Goal: Task Accomplishment & Management: Complete application form

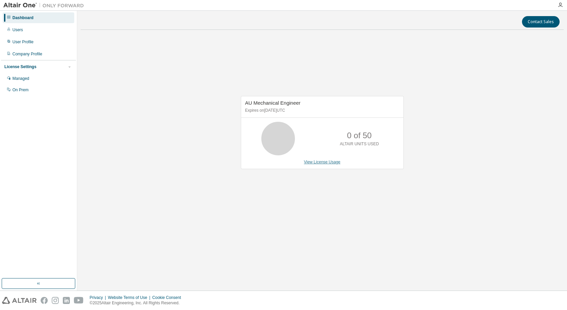
click at [321, 162] on link "View License Usage" at bounding box center [322, 162] width 37 height 5
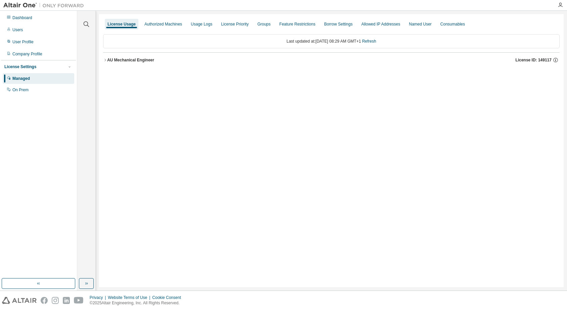
click at [107, 60] on div "AU Mechanical Engineer" at bounding box center [130, 59] width 47 height 5
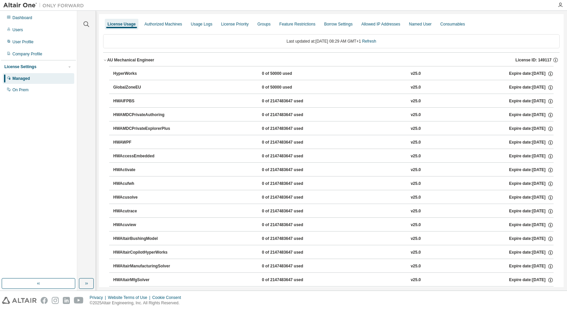
click at [121, 72] on div "HyperWorks" at bounding box center [143, 74] width 60 height 6
drag, startPoint x: 50, startPoint y: 124, endPoint x: 54, endPoint y: 122, distance: 4.6
click at [50, 124] on div "Dashboard Users User Profile Company Profile License Settings Managed On Prem" at bounding box center [38, 145] width 75 height 266
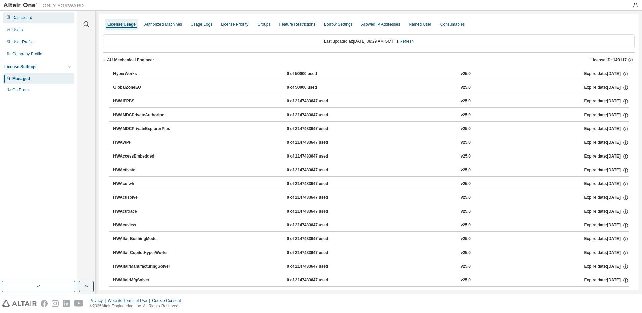
click at [25, 16] on div "Dashboard" at bounding box center [22, 17] width 20 height 5
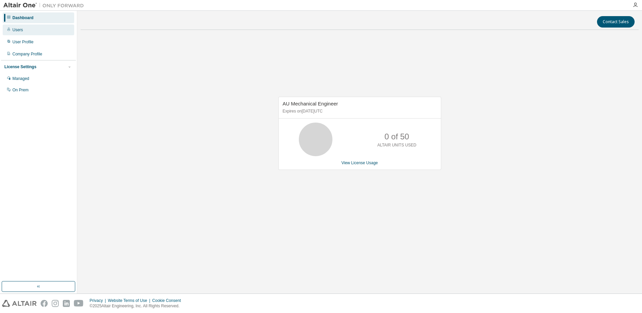
click at [17, 29] on div "Users" at bounding box center [17, 29] width 10 height 5
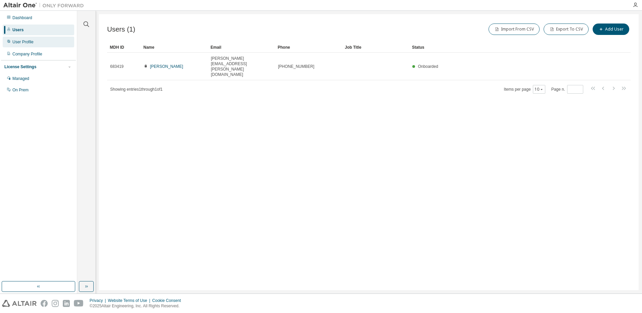
click at [40, 43] on div "User Profile" at bounding box center [39, 42] width 72 height 11
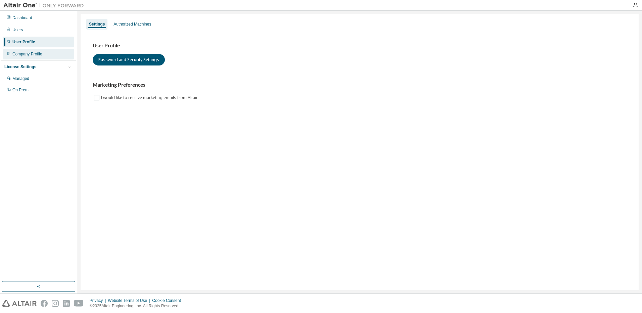
click at [34, 56] on div "Company Profile" at bounding box center [27, 53] width 30 height 5
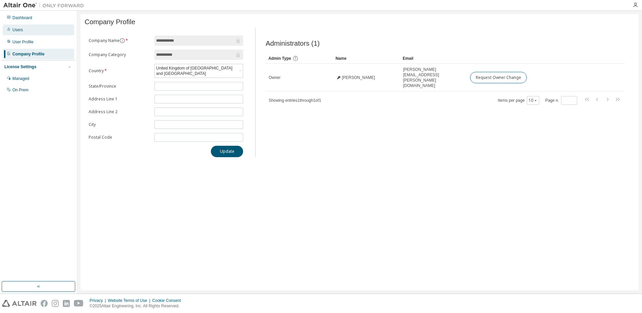
click at [27, 29] on div "Users" at bounding box center [39, 30] width 72 height 11
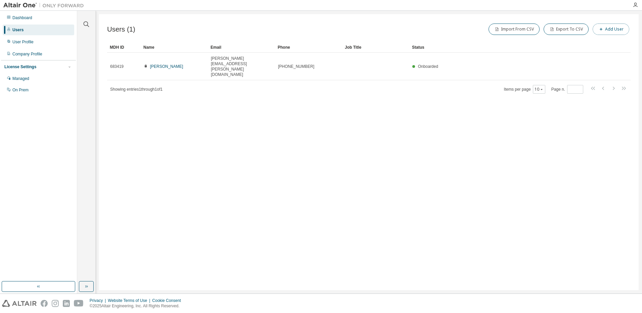
click at [566, 30] on button "Add User" at bounding box center [611, 29] width 37 height 11
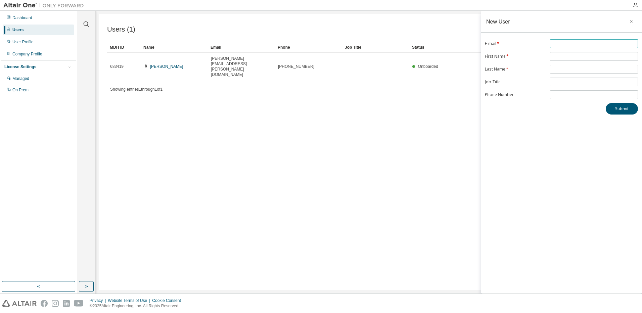
click at [566, 45] on input "text" at bounding box center [594, 43] width 85 height 5
click at [566, 45] on input "****" at bounding box center [594, 43] width 85 height 5
type input "**********"
click at [566, 57] on input "text" at bounding box center [594, 56] width 85 height 5
type input "****"
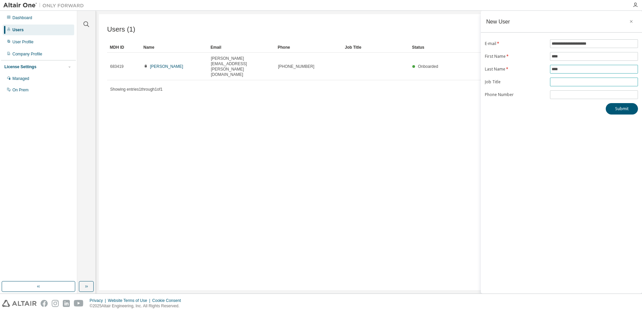
type input "****"
click at [566, 84] on input "text" at bounding box center [594, 81] width 85 height 5
click at [566, 81] on input "text" at bounding box center [594, 81] width 85 height 5
type input "*"
type input "**********"
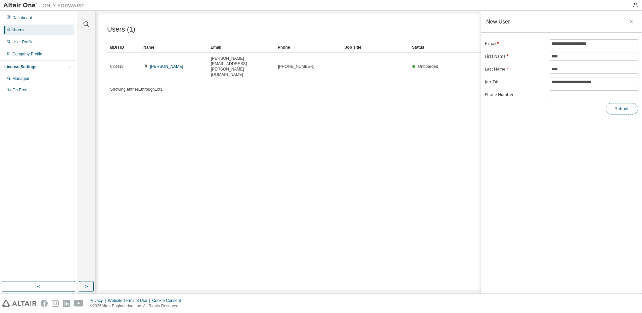
click at [566, 109] on button "Submit" at bounding box center [622, 108] width 32 height 11
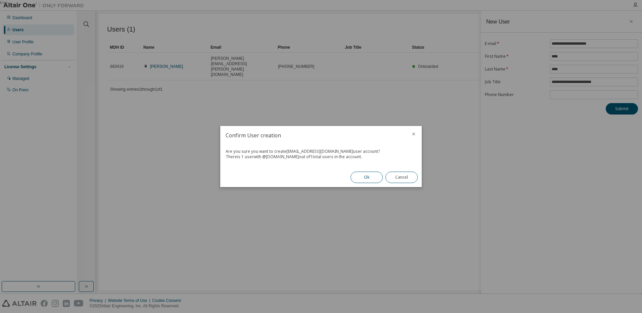
click at [366, 180] on button "Ok" at bounding box center [366, 177] width 32 height 11
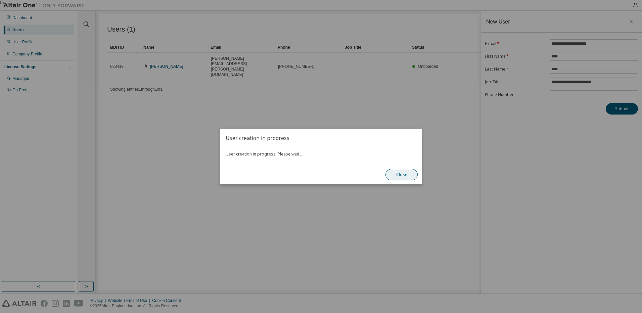
click at [406, 180] on button "Close" at bounding box center [401, 174] width 32 height 11
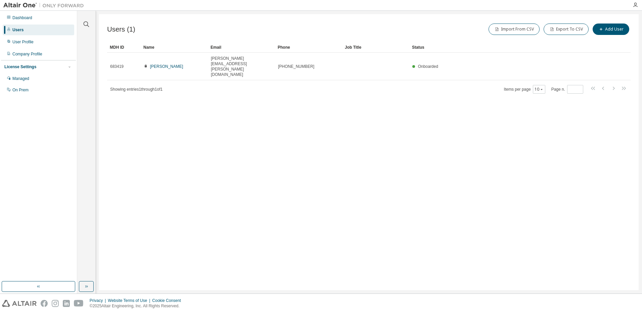
drag, startPoint x: 489, startPoint y: 118, endPoint x: 444, endPoint y: 106, distance: 46.3
click at [487, 115] on div "Users (1) Import From CSV Export To CSV Add User Clear Load Save Save As Field …" at bounding box center [369, 152] width 540 height 276
click at [22, 30] on div "Users" at bounding box center [17, 29] width 11 height 5
click at [311, 119] on div "Users (1) Import From CSV Export To CSV Add User Clear Load Save Save As Field …" at bounding box center [369, 152] width 540 height 276
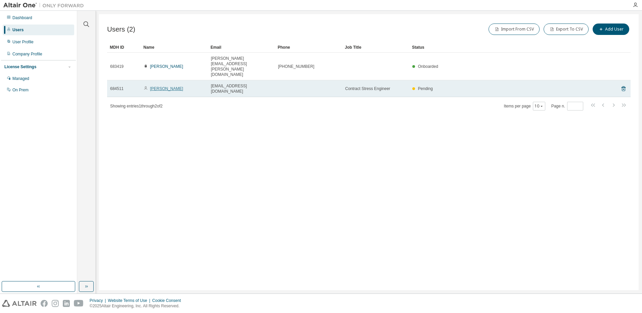
click at [152, 86] on link "[PERSON_NAME]" at bounding box center [166, 88] width 33 height 5
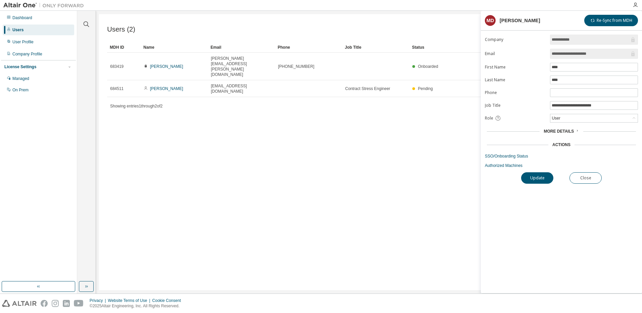
click at [570, 130] on span "More Details" at bounding box center [559, 131] width 30 height 5
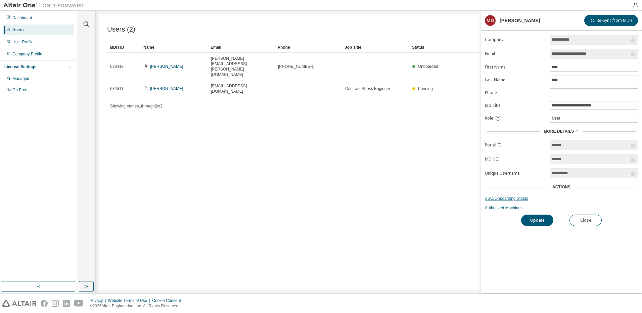
click at [516, 199] on link "SSO/Onboarding Status" at bounding box center [561, 198] width 153 height 5
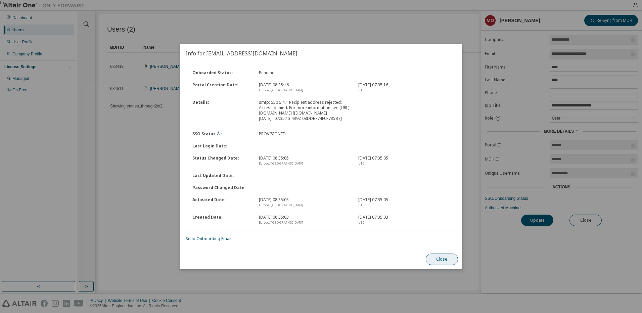
click at [446, 260] on button "Close" at bounding box center [441, 258] width 32 height 11
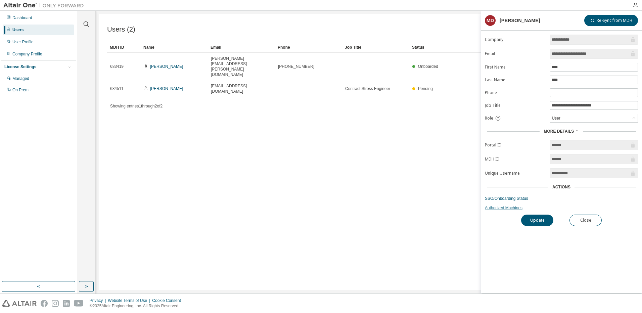
click at [506, 207] on link "Authorized Machines" at bounding box center [561, 207] width 153 height 5
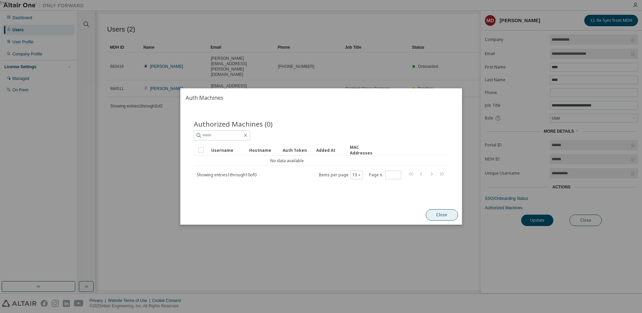
click at [441, 213] on button "Close" at bounding box center [441, 214] width 32 height 11
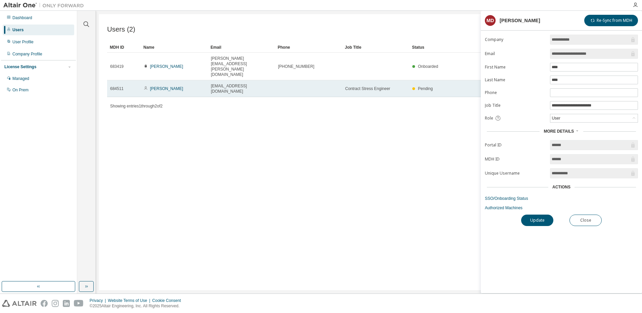
click at [122, 86] on span "684511" at bounding box center [116, 88] width 13 height 5
click at [157, 86] on link "[PERSON_NAME]" at bounding box center [166, 88] width 33 height 5
click at [357, 86] on span "Contract Stress Engineer" at bounding box center [367, 88] width 45 height 5
click at [210, 80] on td "[EMAIL_ADDRESS][DOMAIN_NAME]" at bounding box center [241, 88] width 67 height 17
click at [168, 86] on link "[PERSON_NAME]" at bounding box center [166, 88] width 33 height 5
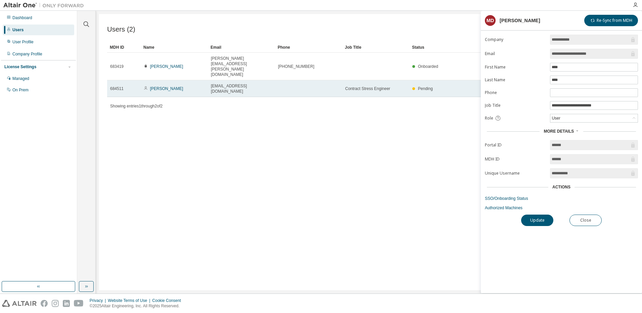
click at [112, 86] on span "684511" at bounding box center [116, 88] width 13 height 5
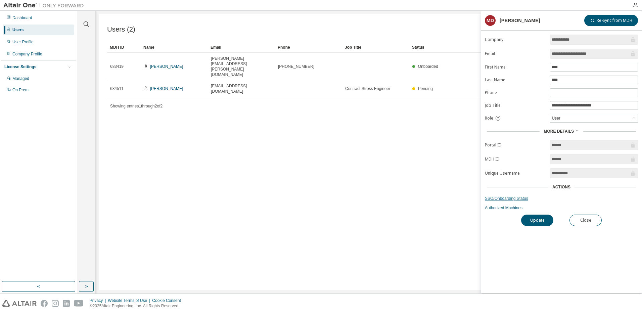
click at [505, 200] on link "SSO/Onboarding Status" at bounding box center [561, 198] width 153 height 5
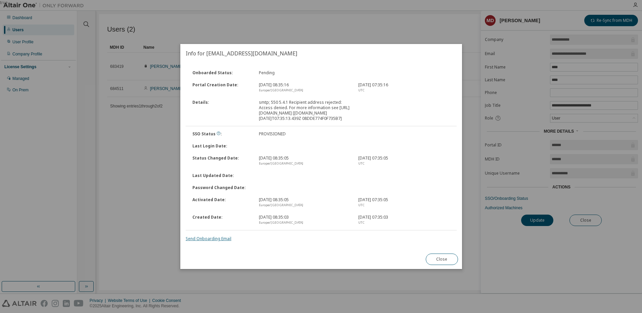
click at [220, 239] on link "Send Onboarding Email" at bounding box center [209, 239] width 46 height 6
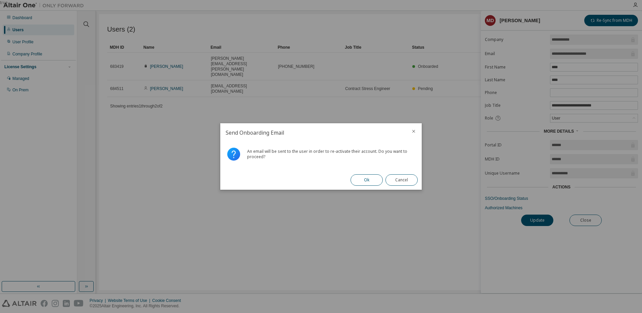
click at [372, 181] on button "Ok" at bounding box center [366, 179] width 32 height 11
click at [406, 180] on button "Close" at bounding box center [401, 179] width 32 height 11
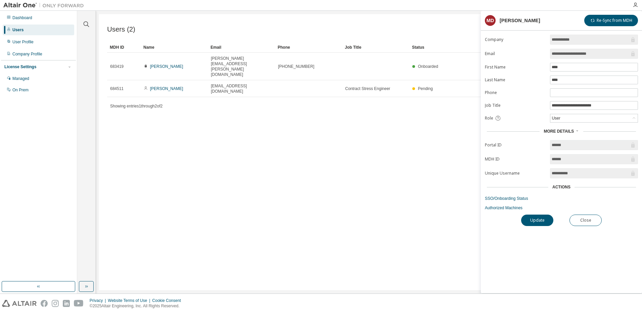
click at [498, 204] on form "**********" at bounding box center [561, 123] width 153 height 176
click at [497, 208] on link "Authorized Machines" at bounding box center [561, 207] width 153 height 5
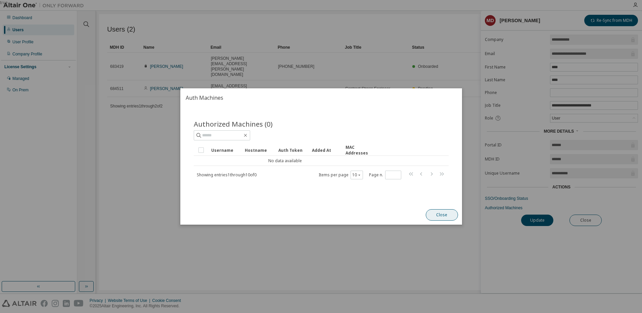
click at [443, 212] on button "Close" at bounding box center [441, 214] width 32 height 11
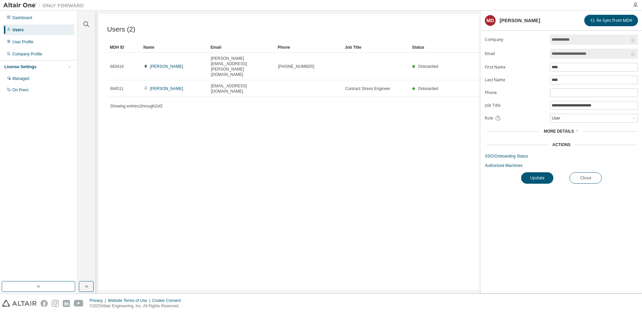
click at [574, 128] on div "More Details" at bounding box center [561, 131] width 153 height 9
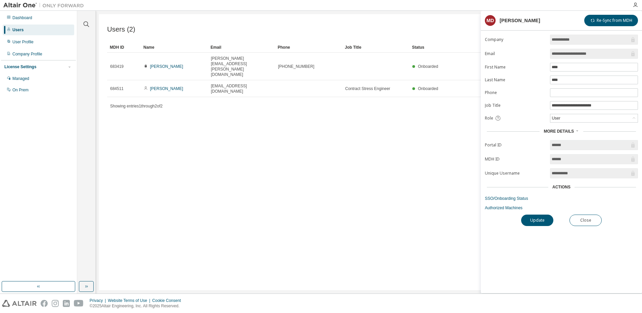
click at [568, 186] on div "Actions" at bounding box center [561, 186] width 18 height 5
click at [506, 201] on form "**********" at bounding box center [561, 123] width 153 height 176
click at [506, 195] on form "**********" at bounding box center [561, 123] width 153 height 176
click at [506, 197] on link "SSO/Onboarding Status" at bounding box center [561, 198] width 153 height 5
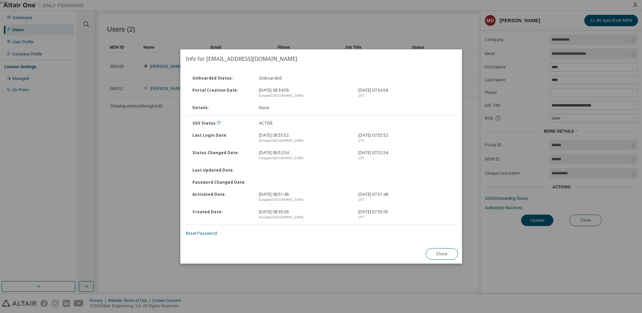
click at [448, 259] on button "Close" at bounding box center [441, 253] width 32 height 11
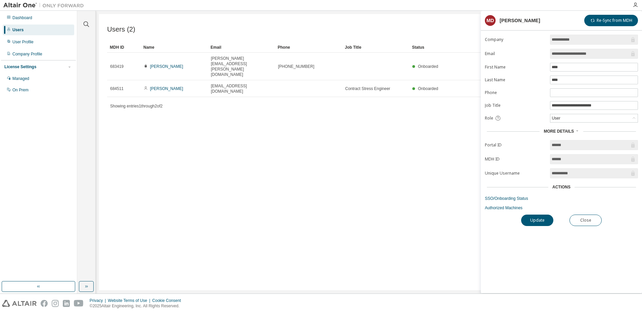
click at [380, 130] on div "Users (2) Import From CSV Export To CSV Add User Clear Load Save Save As Field …" at bounding box center [369, 152] width 540 height 276
click at [589, 218] on button "Close" at bounding box center [585, 220] width 32 height 11
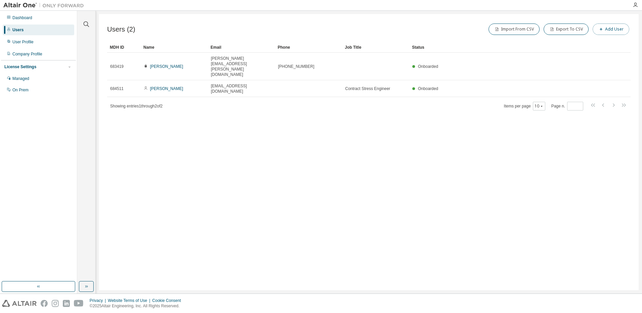
click at [613, 25] on button "Add User" at bounding box center [611, 29] width 37 height 11
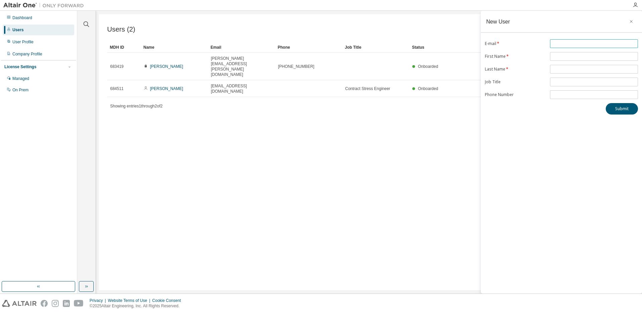
click at [567, 41] on span at bounding box center [594, 43] width 88 height 9
click at [566, 46] on span at bounding box center [594, 43] width 88 height 9
click at [563, 45] on input "text" at bounding box center [594, 43] width 85 height 5
type input "**********"
click at [559, 59] on input "text" at bounding box center [594, 56] width 85 height 5
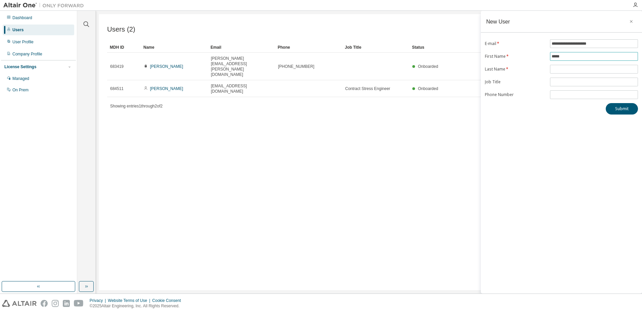
type input "*****"
type input "***"
click at [561, 80] on input "text" at bounding box center [594, 81] width 85 height 5
type input "**********"
click at [573, 94] on input "tel" at bounding box center [594, 94] width 85 height 5
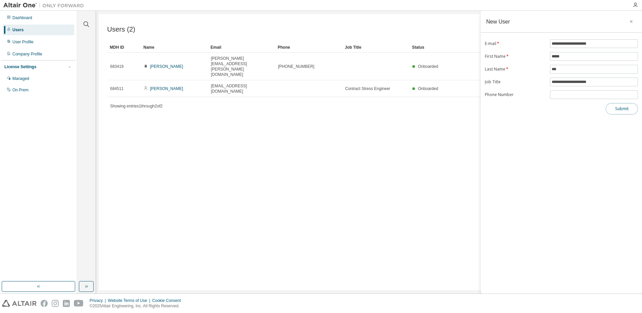
click at [624, 106] on button "Submit" at bounding box center [622, 108] width 32 height 11
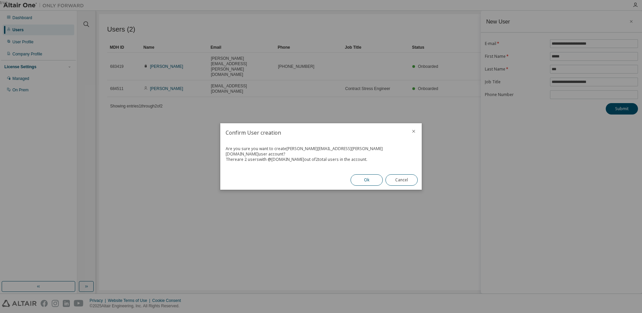
click at [362, 175] on button "Ok" at bounding box center [366, 179] width 32 height 11
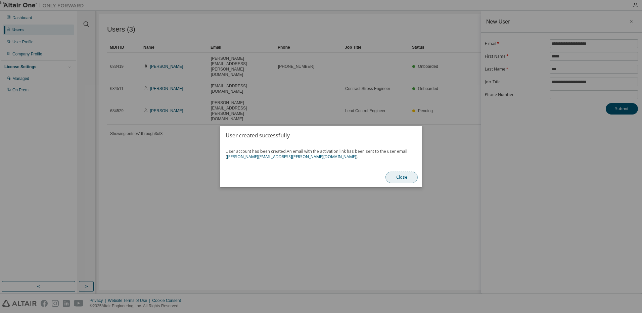
click at [410, 177] on button "Close" at bounding box center [401, 177] width 32 height 11
